Goal: Find contact information: Find contact information

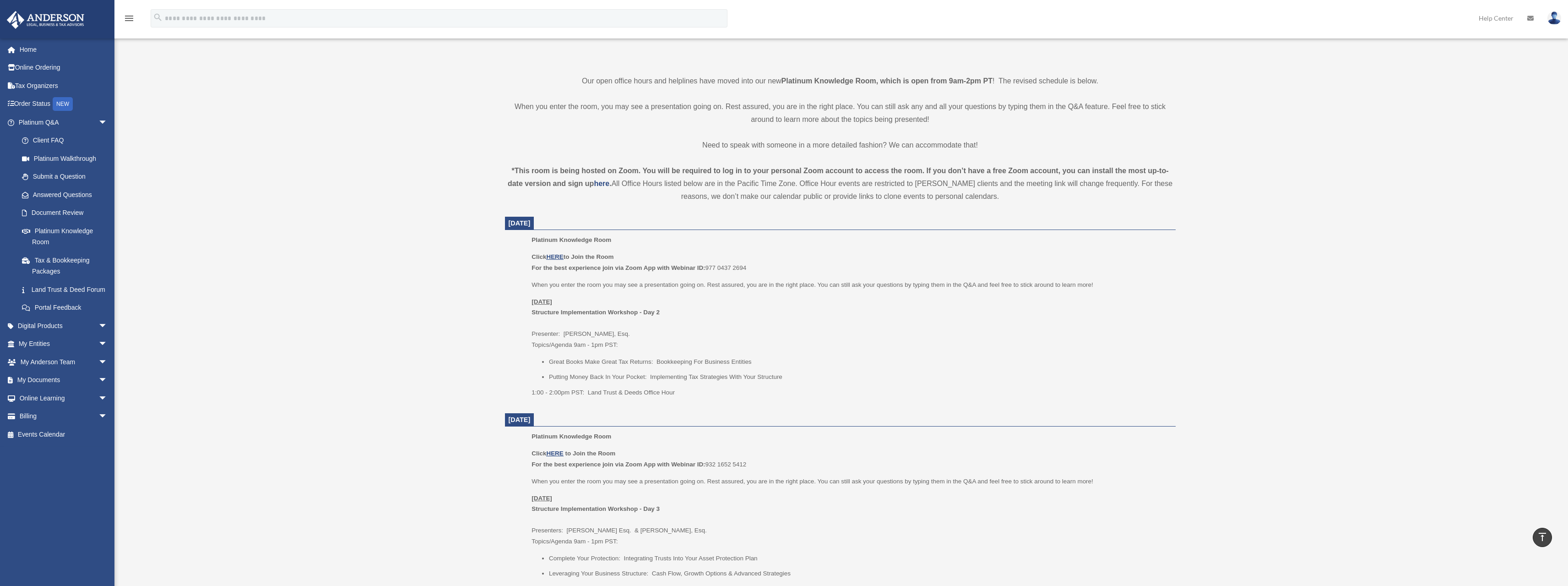
scroll to position [236, 0]
drag, startPoint x: 546, startPoint y: 327, endPoint x: 683, endPoint y: 354, distance: 139.6
click at [677, 353] on div "Click HERE to Join the Room For the best experience join via Zoom App with Webi…" at bounding box center [850, 322] width 637 height 146
click at [696, 354] on li "Great Books Make Great Tax Returns: Bookkeeping For Business Entities" at bounding box center [859, 359] width 620 height 11
drag, startPoint x: 538, startPoint y: 309, endPoint x: 735, endPoint y: 325, distance: 197.6
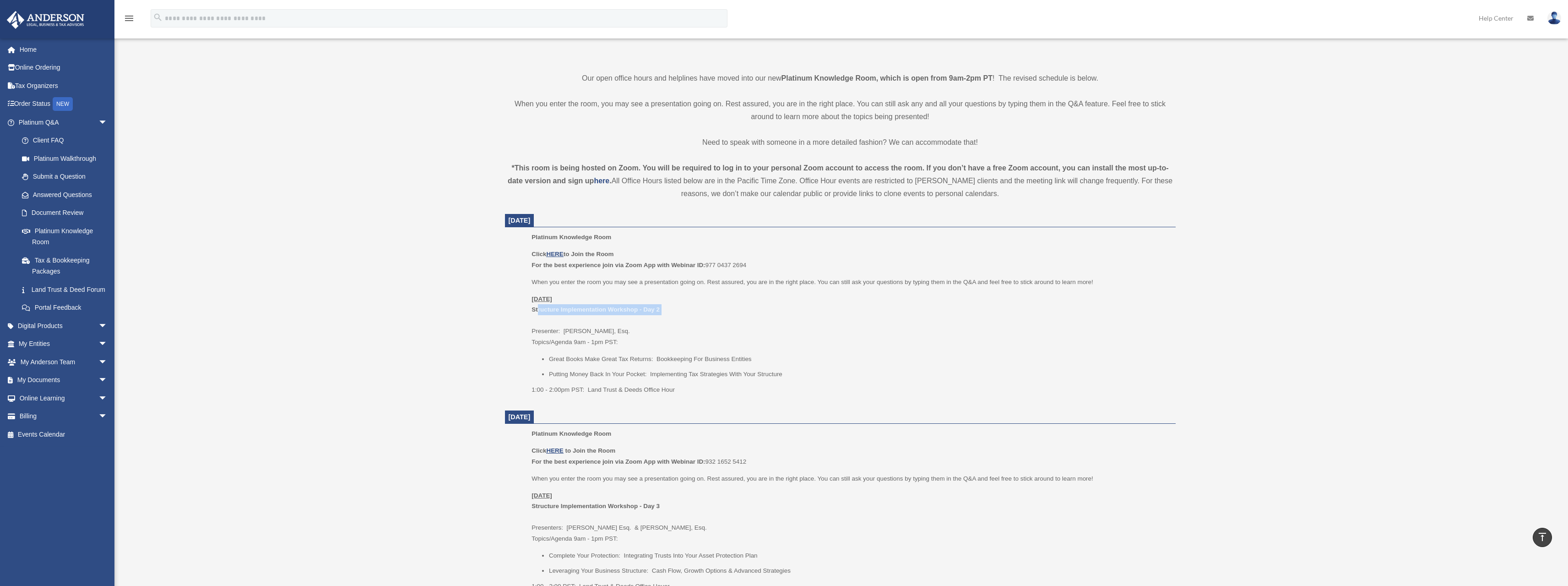
click at [733, 325] on p "Friday, September 26 Structure Implementation Workshop - Day 2 Presenter: Josh …" at bounding box center [850, 320] width 637 height 54
click at [745, 328] on p "Friday, September 26 Structure Implementation Workshop - Day 2 Presenter: Josh …" at bounding box center [850, 320] width 637 height 54
drag, startPoint x: 603, startPoint y: 309, endPoint x: 733, endPoint y: 328, distance: 131.4
click at [726, 328] on p "Friday, September 26 Structure Implementation Workshop - Day 2 Presenter: Josh …" at bounding box center [850, 320] width 637 height 54
click at [741, 334] on p "Friday, September 26 Structure Implementation Workshop - Day 2 Presenter: Josh …" at bounding box center [850, 320] width 637 height 54
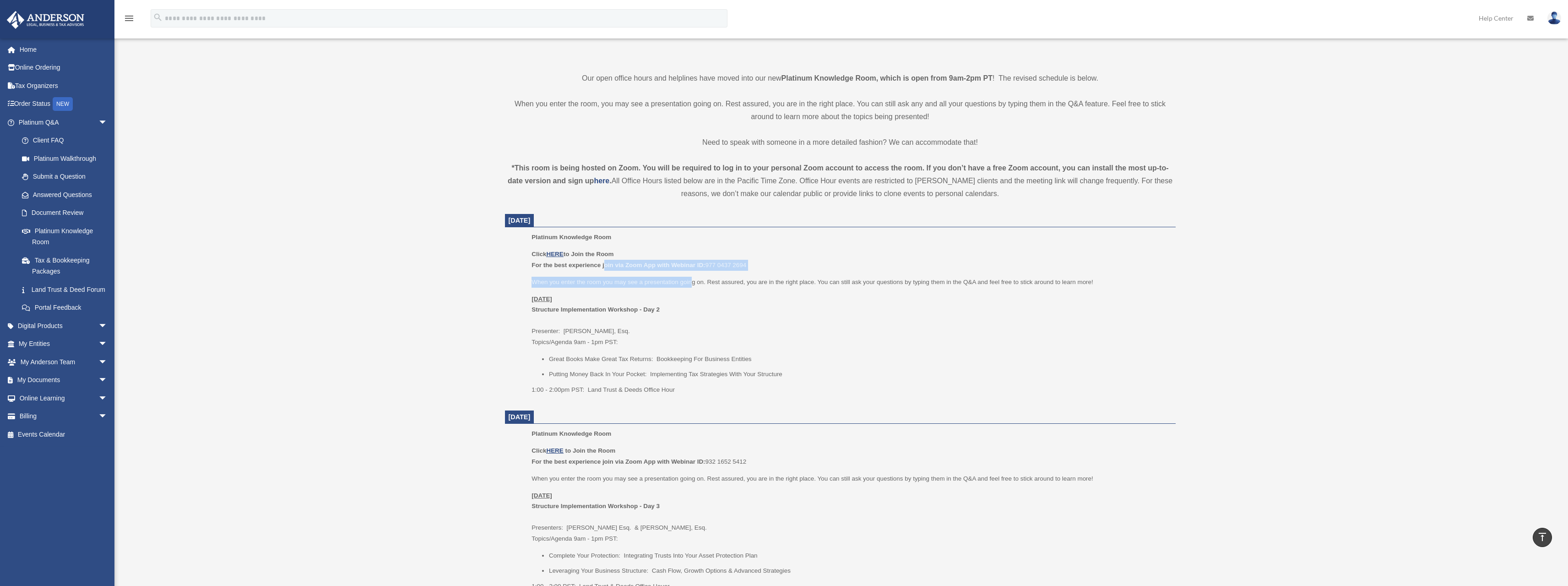
drag, startPoint x: 605, startPoint y: 266, endPoint x: 795, endPoint y: 278, distance: 190.4
click at [745, 274] on div "Click HERE to Join the Room For the best experience join via Zoom App with Webi…" at bounding box center [850, 322] width 637 height 146
click at [775, 286] on p "When you enter the room you may see a presentation going on. Rest assured, you …" at bounding box center [850, 282] width 637 height 11
drag, startPoint x: 843, startPoint y: 288, endPoint x: 971, endPoint y: 289, distance: 128.0
click at [903, 289] on div "Click HERE to Join the Room For the best experience join via Zoom App with Webi…" at bounding box center [850, 322] width 637 height 146
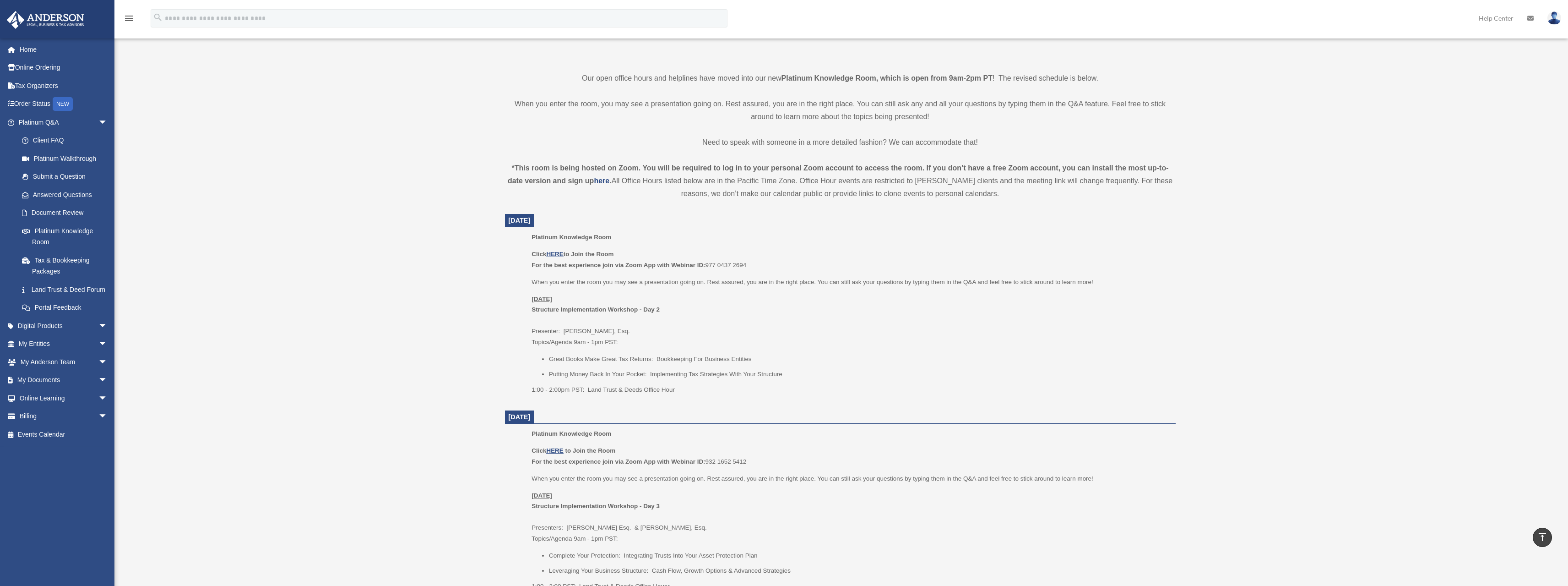
click at [929, 319] on p "Friday, September 26 Structure Implementation Workshop - Day 2 Presenter: Josh …" at bounding box center [850, 320] width 637 height 54
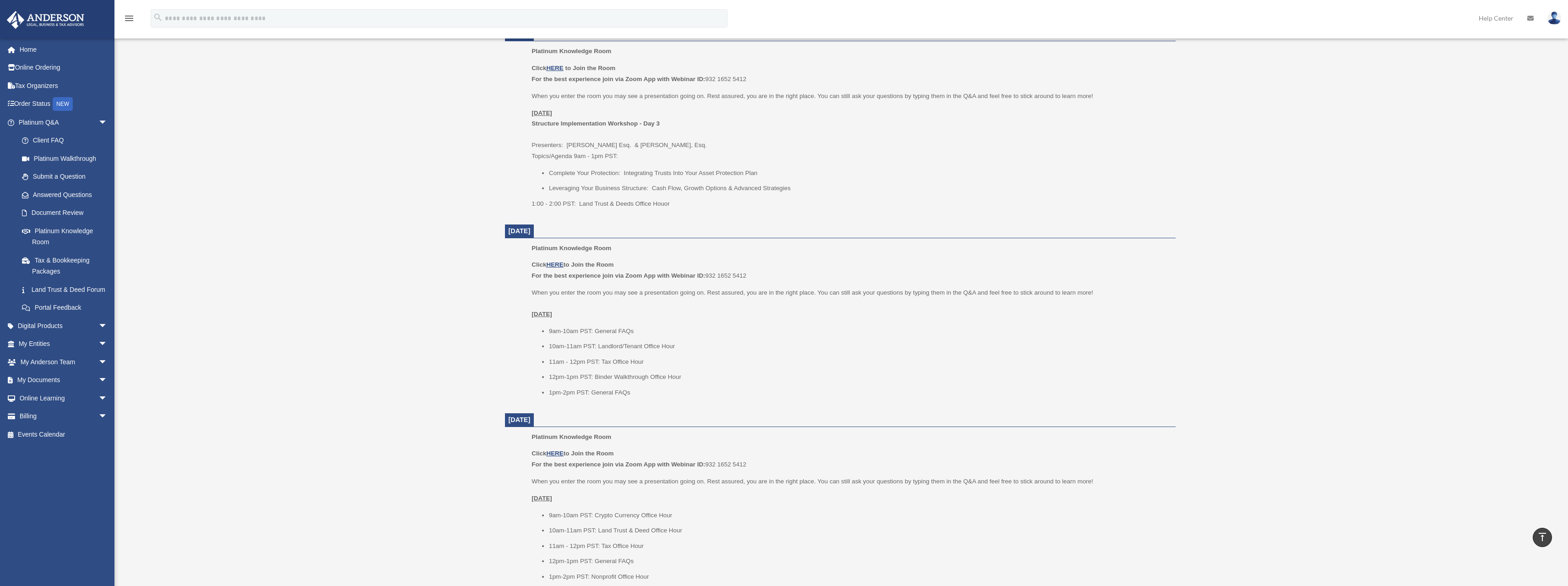
scroll to position [649, 0]
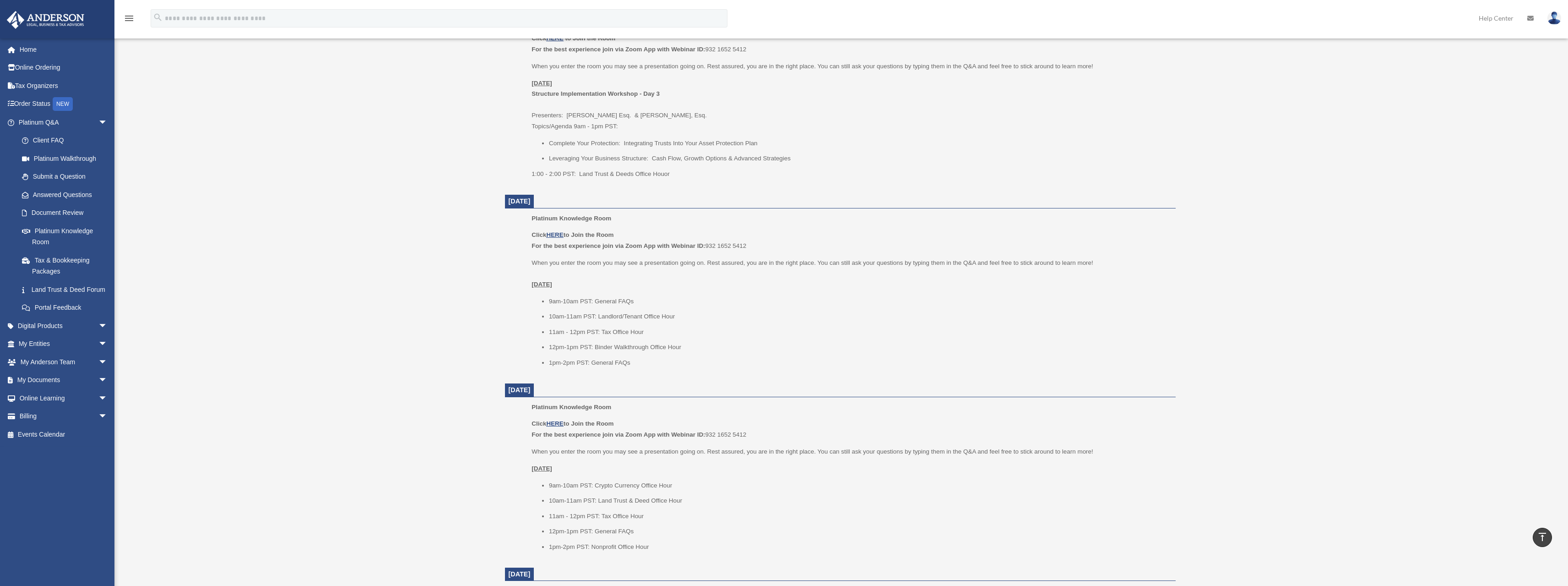
click at [939, 302] on li "9am-10am PST: General FAQs" at bounding box center [859, 302] width 620 height 11
click at [313, 191] on div "Platinum Knowledge Room protoncse@gmail.com Sign Out protoncse@gmail.com Home O…" at bounding box center [784, 99] width 1568 height 1338
click at [99, 372] on span "arrow_drop_down" at bounding box center [108, 362] width 18 height 19
click at [67, 389] on link "My Anderson Team" at bounding box center [67, 380] width 108 height 18
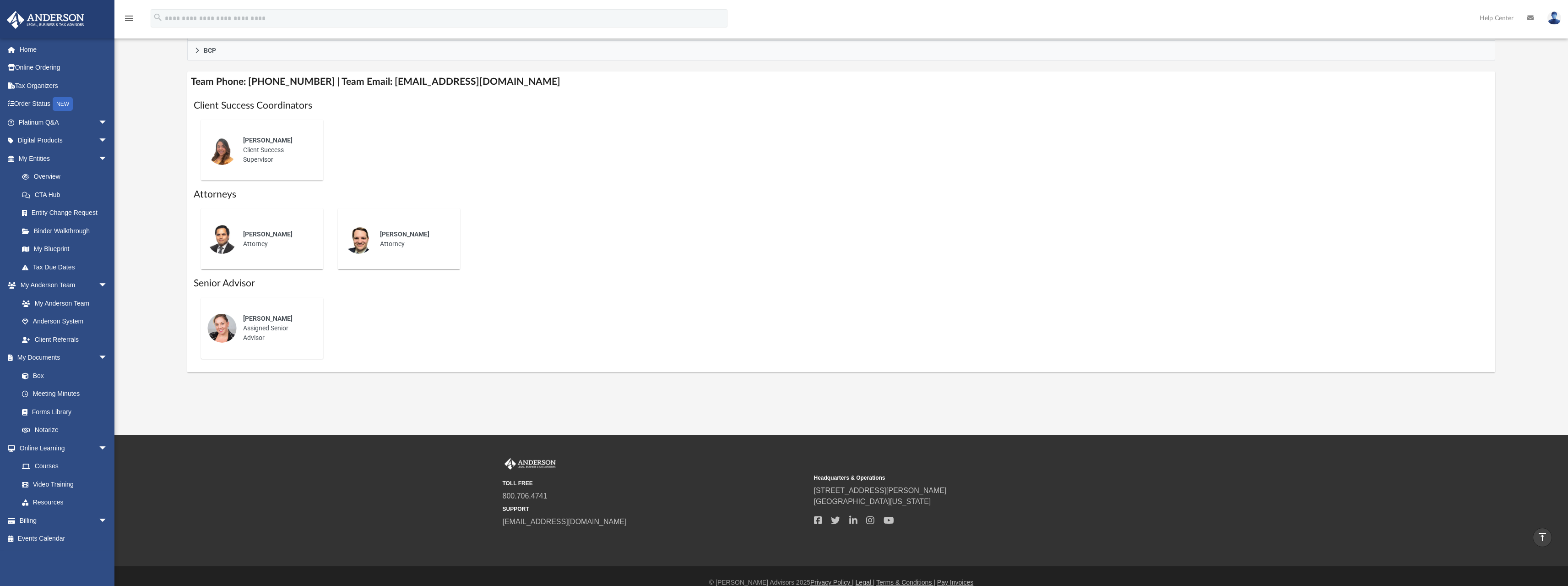
scroll to position [110, 0]
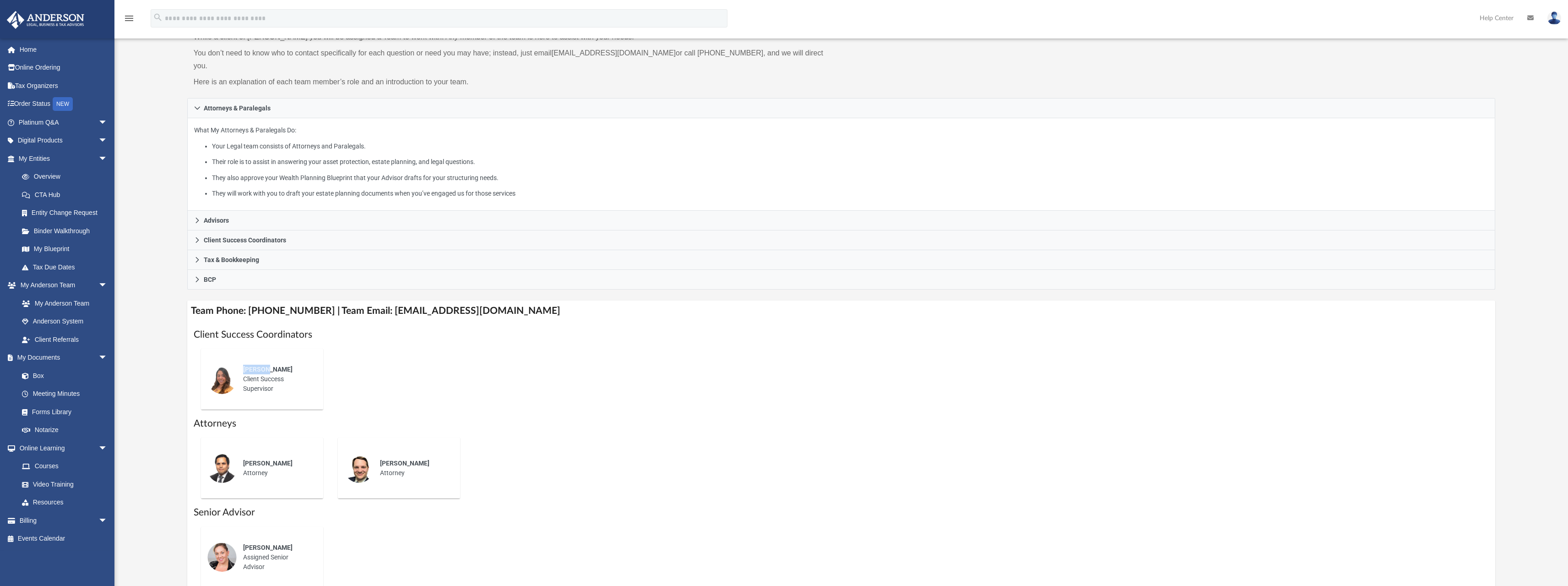
drag, startPoint x: 241, startPoint y: 356, endPoint x: 326, endPoint y: 360, distance: 85.1
click at [321, 359] on div "[PERSON_NAME] Client Success Supervisor" at bounding box center [262, 379] width 122 height 61
click at [346, 361] on div "[PERSON_NAME] Client Success Supervisor" at bounding box center [841, 379] width 1295 height 76
click at [494, 374] on div "[PERSON_NAME] Client Success Supervisor" at bounding box center [841, 379] width 1295 height 76
drag, startPoint x: 219, startPoint y: 320, endPoint x: 430, endPoint y: 339, distance: 211.9
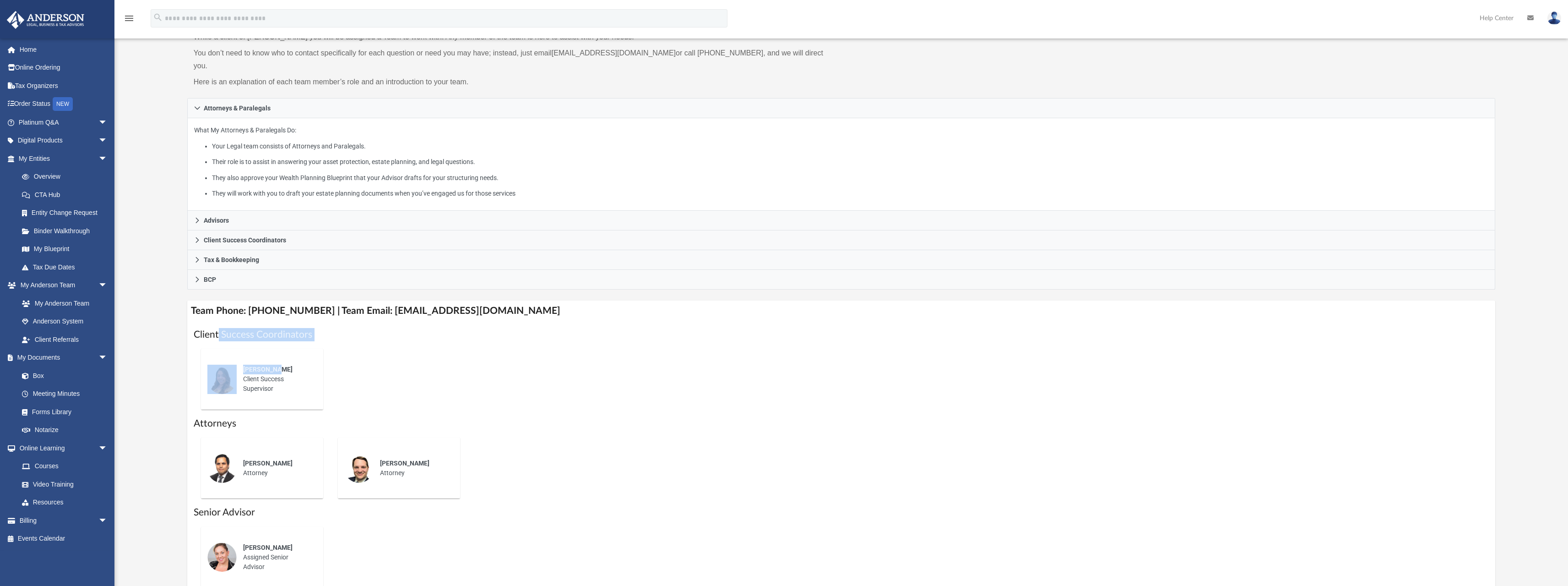
click at [430, 339] on div "Client Success Coordinators [PERSON_NAME] Client Success Supervisor Attorneys […" at bounding box center [841, 462] width 1295 height 267
click at [430, 341] on div "[PERSON_NAME] Client Success Supervisor" at bounding box center [841, 379] width 1295 height 76
drag, startPoint x: 219, startPoint y: 317, endPoint x: 393, endPoint y: 327, distance: 174.3
click at [393, 328] on h1 "Client Success Coordinators" at bounding box center [841, 335] width 1295 height 13
click at [392, 341] on div "[PERSON_NAME] Client Success Supervisor" at bounding box center [841, 379] width 1295 height 76
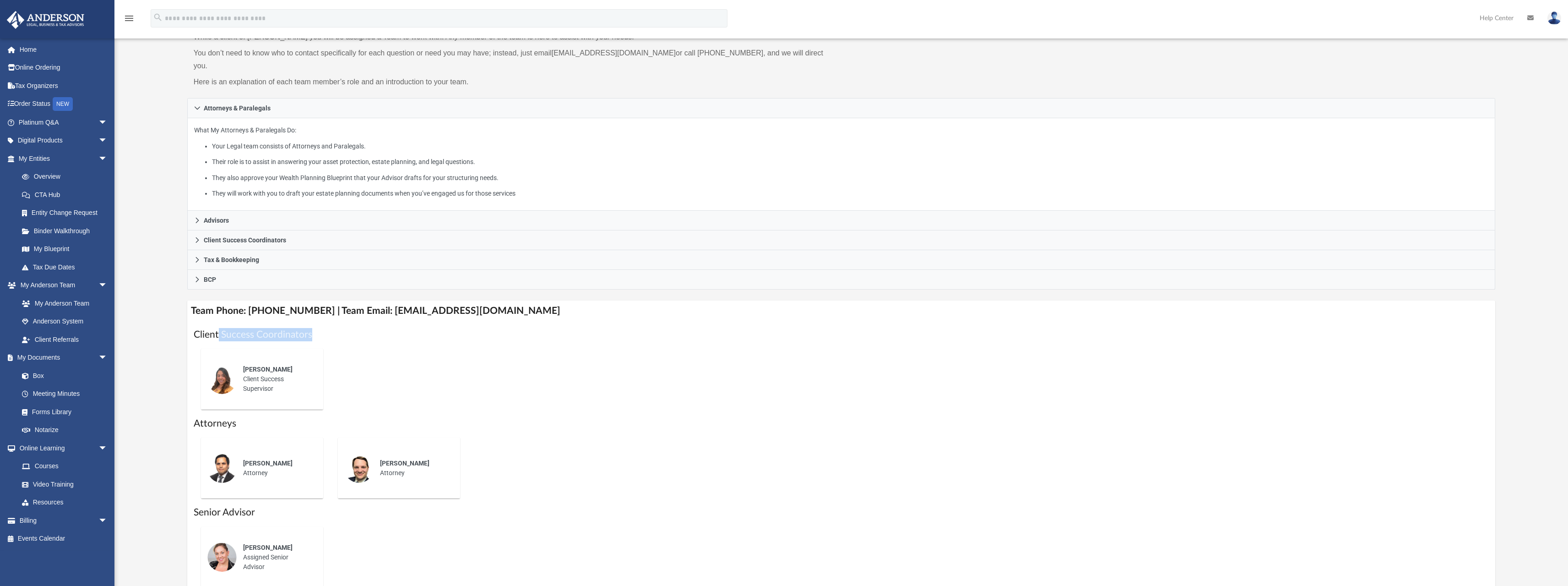
drag, startPoint x: 219, startPoint y: 323, endPoint x: 429, endPoint y: 325, distance: 210.0
click at [429, 328] on h1 "Client Success Coordinators" at bounding box center [841, 335] width 1295 height 13
click at [429, 328] on h1 "Client Success Coordinators" at bounding box center [841, 335] width 1295 height 13
click at [1171, 486] on div "[PERSON_NAME] Attorney [PERSON_NAME] Attorney" at bounding box center [841, 468] width 1295 height 76
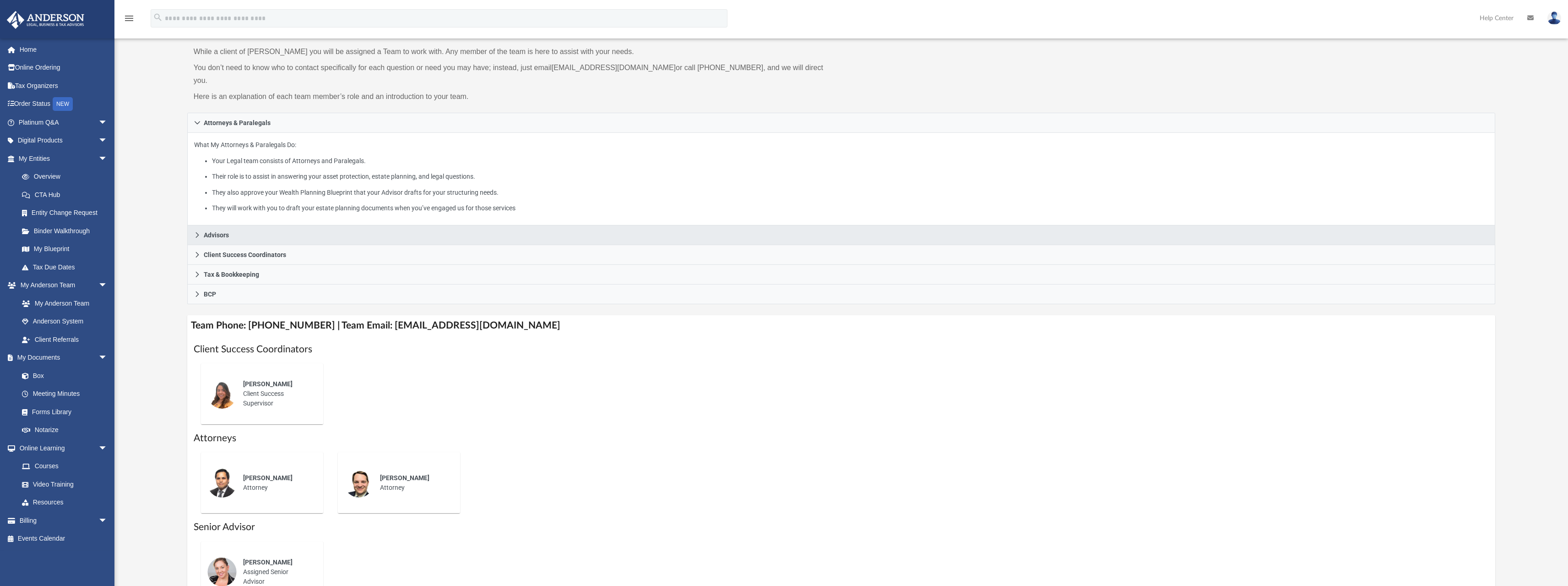
scroll to position [0, 0]
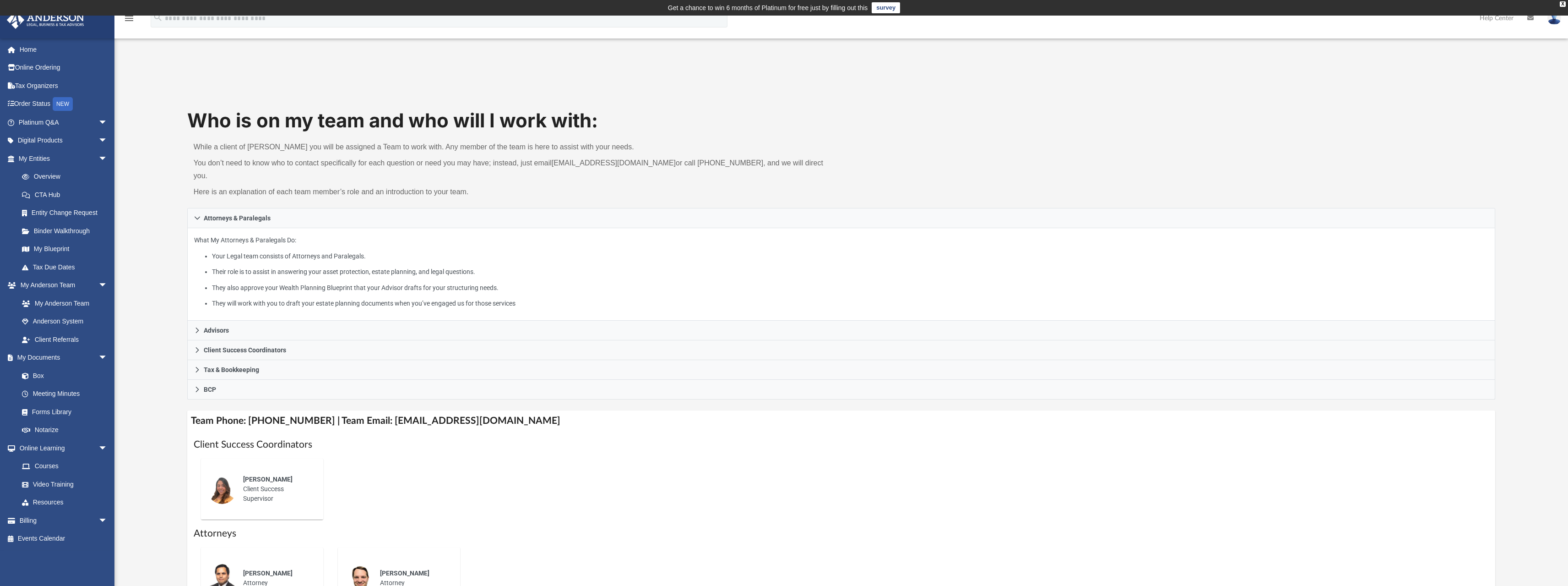
click at [744, 110] on h1 "Who is on my team and who will I work with:" at bounding box center [842, 121] width 1309 height 27
